Goal: Check status: Check status

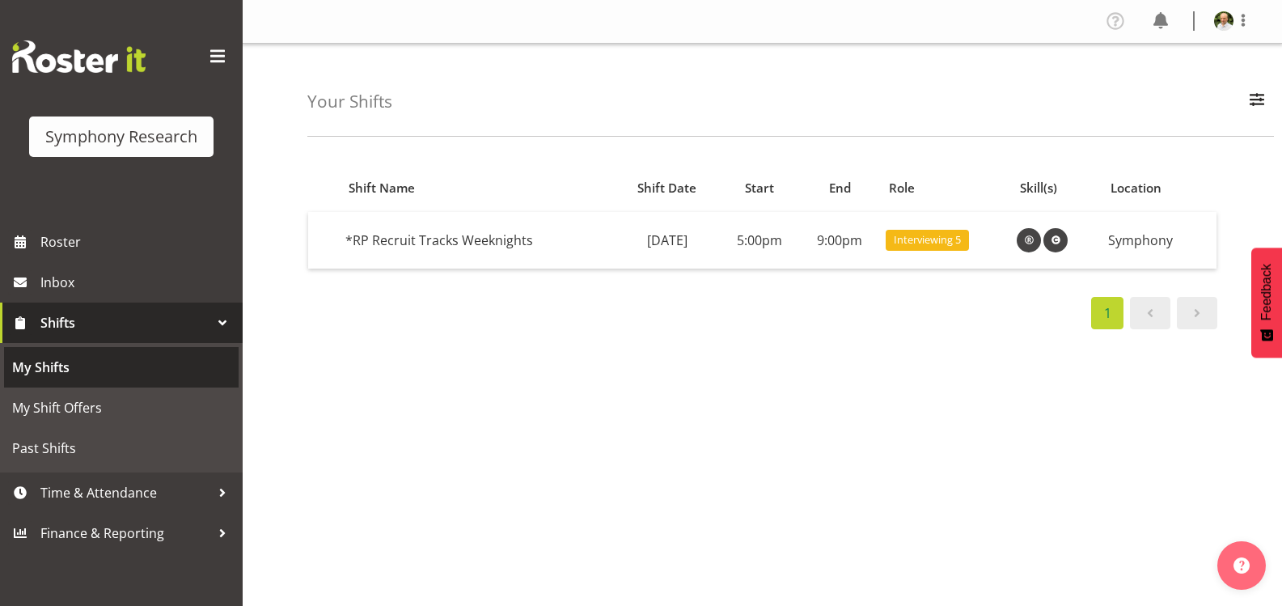
click at [87, 369] on span "My Shifts" at bounding box center [121, 367] width 218 height 24
